Goal: Information Seeking & Learning: Check status

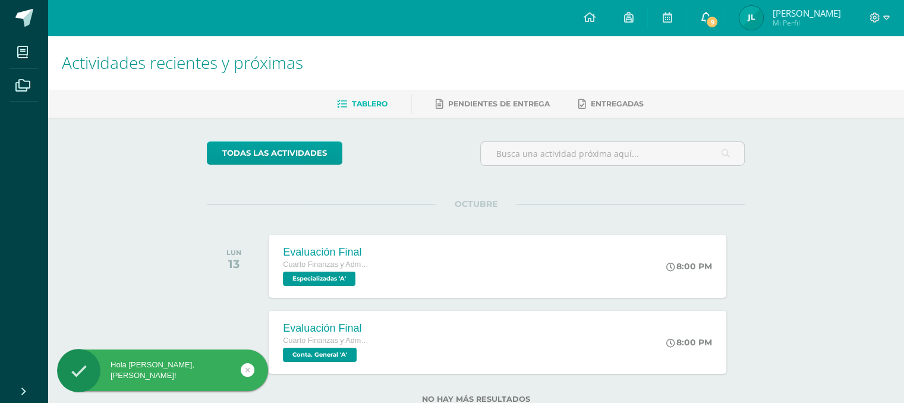
click at [710, 18] on icon at bounding box center [706, 17] width 10 height 11
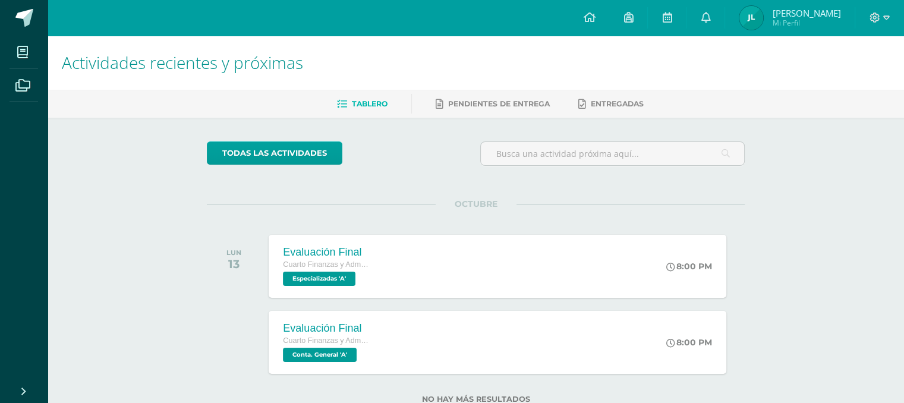
click at [763, 17] on img at bounding box center [751, 18] width 24 height 24
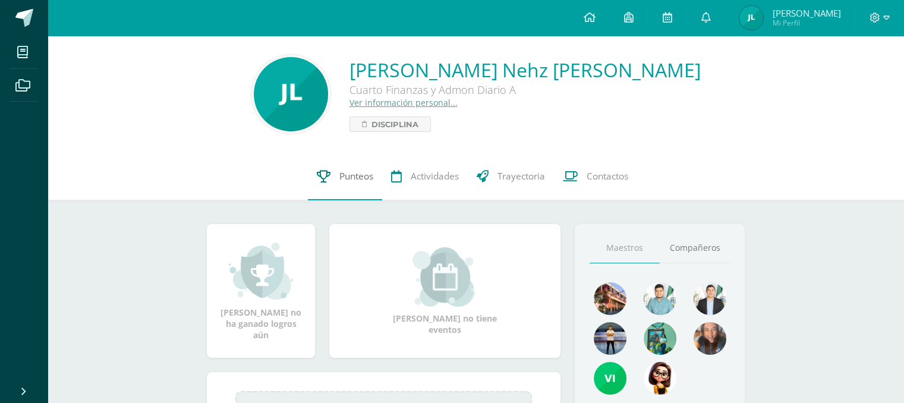
click at [362, 177] on span "Punteos" at bounding box center [356, 176] width 34 height 12
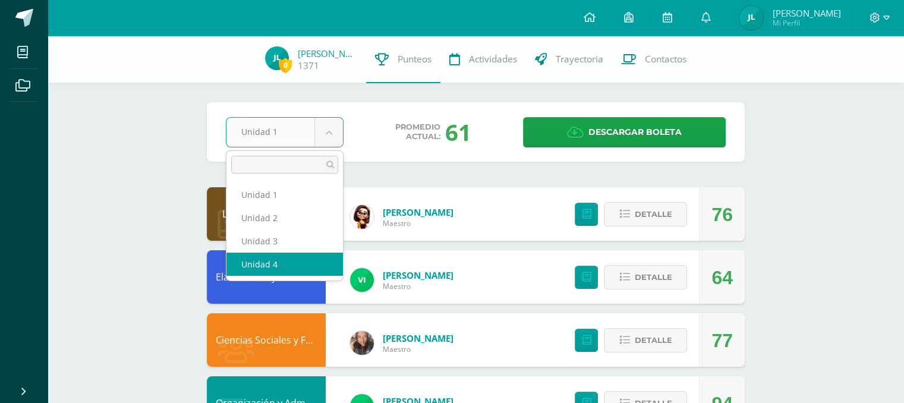
select select "Unidad 4"
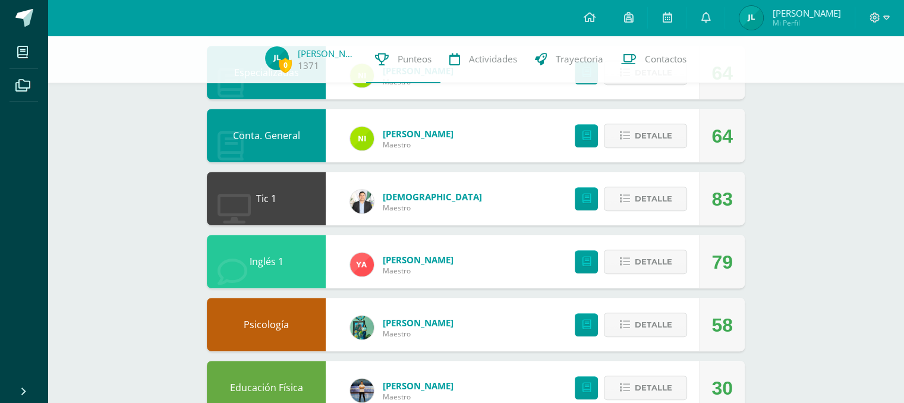
scroll to position [618, 0]
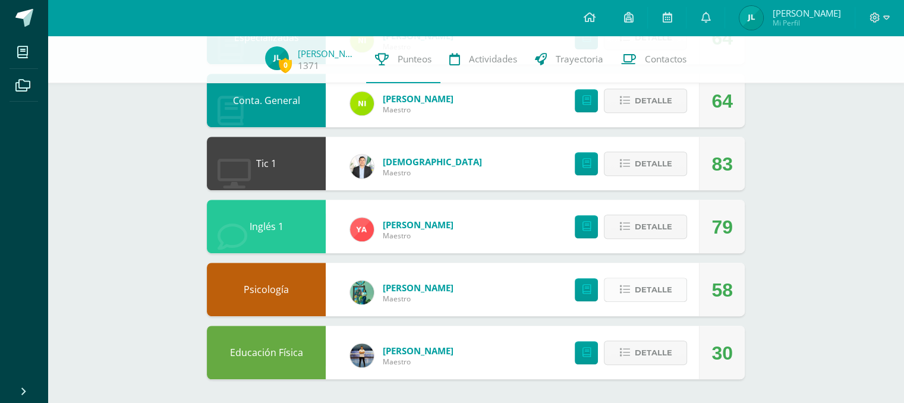
click at [646, 295] on span "Detalle" at bounding box center [652, 290] width 37 height 22
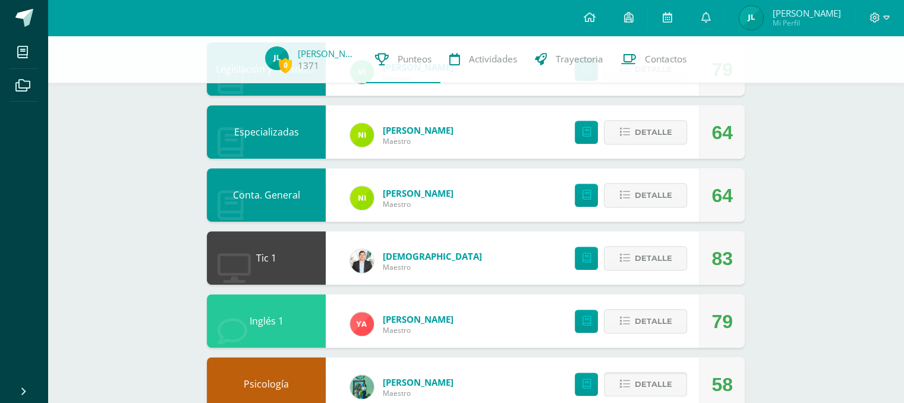
scroll to position [547, 0]
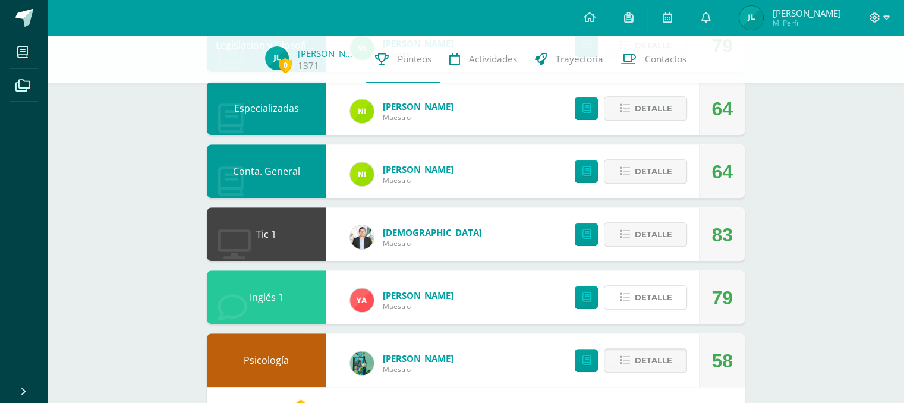
click at [646, 295] on span "Detalle" at bounding box center [652, 298] width 37 height 22
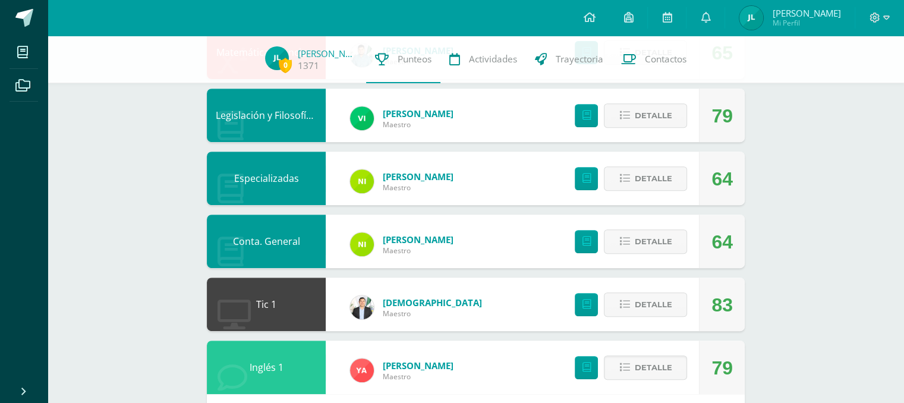
scroll to position [476, 0]
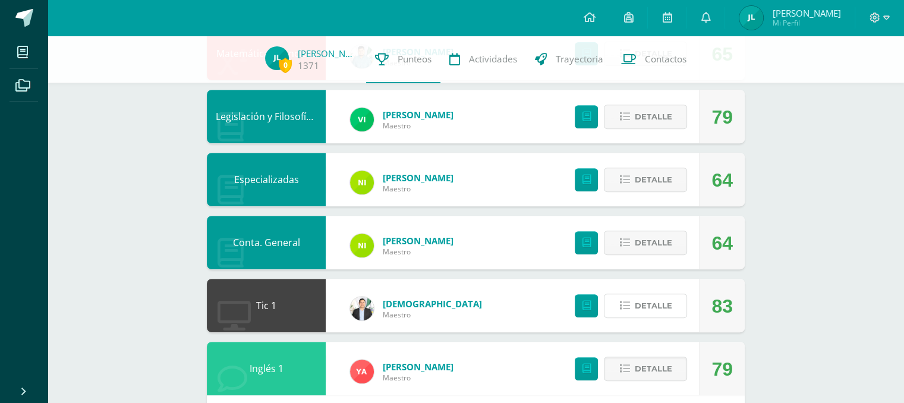
click at [646, 295] on span "Detalle" at bounding box center [652, 306] width 37 height 22
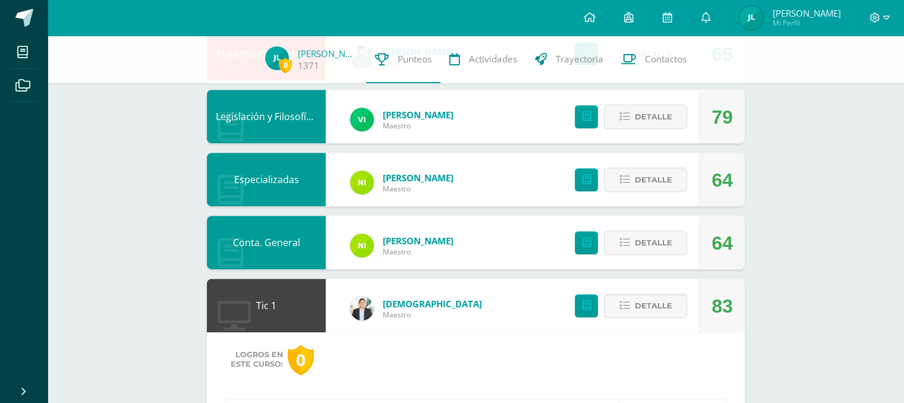
click at [646, 295] on span "Detalle" at bounding box center [652, 306] width 37 height 22
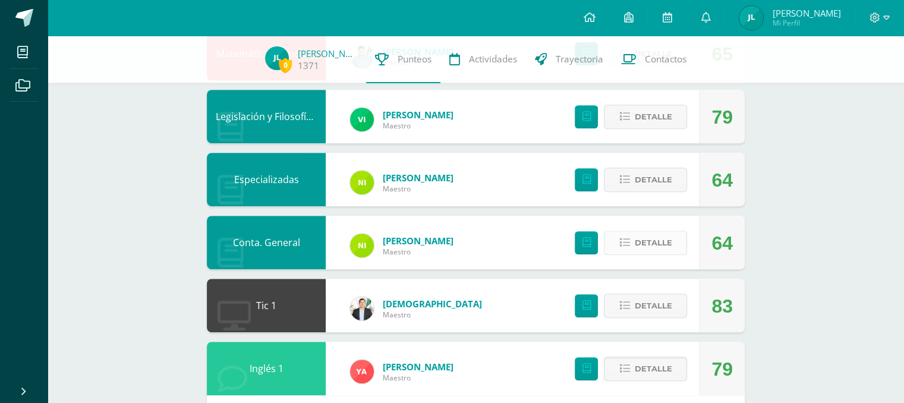
click at [669, 238] on span "Detalle" at bounding box center [652, 243] width 37 height 22
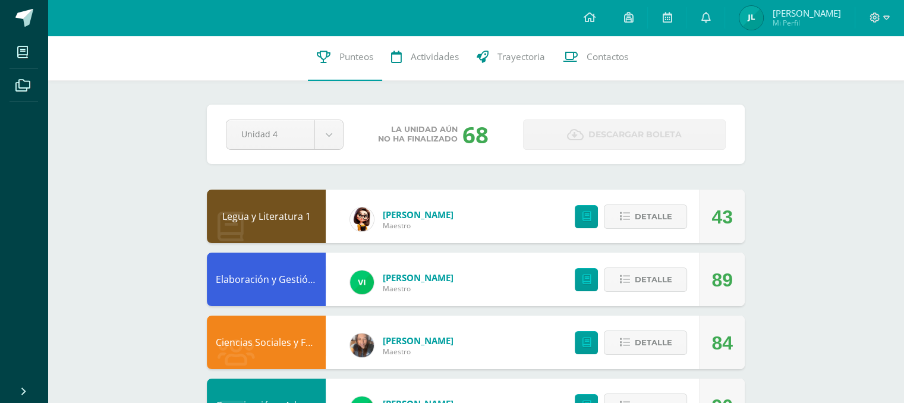
scroll to position [0, 0]
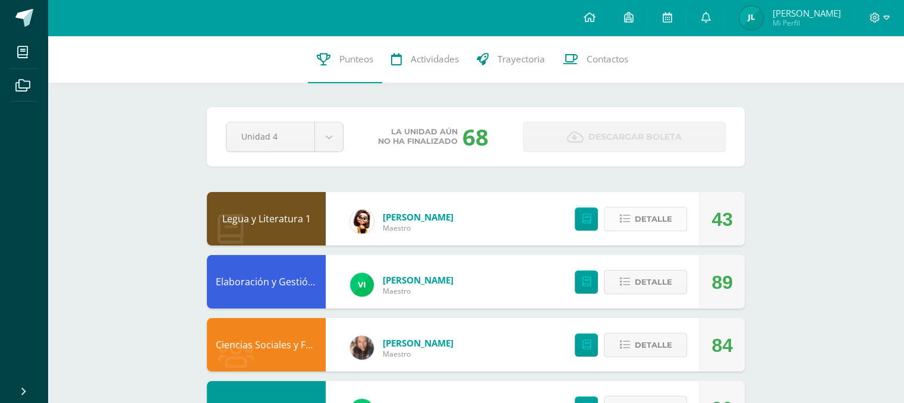
click at [660, 217] on span "Detalle" at bounding box center [652, 219] width 37 height 22
